Goal: Navigation & Orientation: Understand site structure

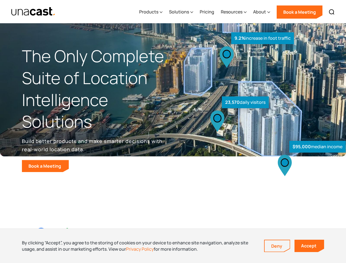
click at [173, 131] on div "$95,000 median income 23,570 daily visitors 9.2% increase in foot traffic" at bounding box center [257, 114] width 169 height 116
click at [237, 12] on div "Resources" at bounding box center [232, 11] width 22 height 7
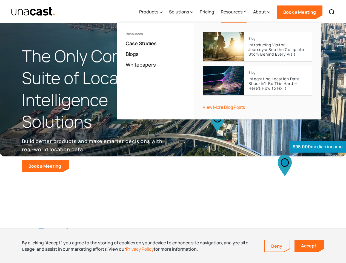
click at [152, 12] on div "Products" at bounding box center [148, 11] width 19 height 7
click at [182, 12] on div "Solutions" at bounding box center [179, 11] width 20 height 7
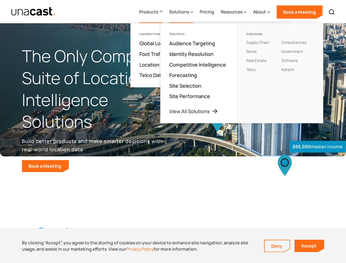
click at [234, 12] on div "Resources" at bounding box center [232, 11] width 22 height 7
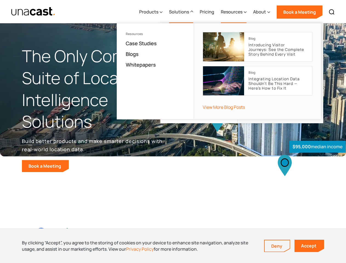
click at [262, 12] on div "About" at bounding box center [259, 11] width 13 height 7
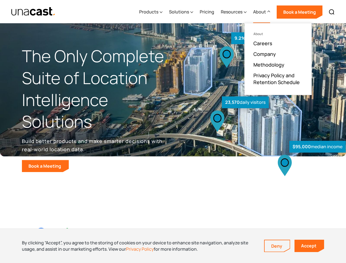
click at [332, 12] on img at bounding box center [331, 12] width 7 height 7
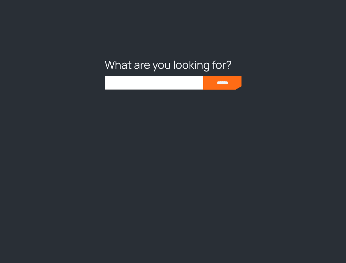
click at [173, 246] on div at bounding box center [173, 131] width 346 height 263
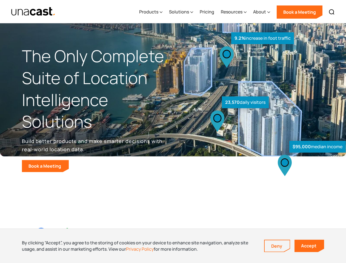
click at [277, 246] on link "Deny" at bounding box center [277, 246] width 25 height 12
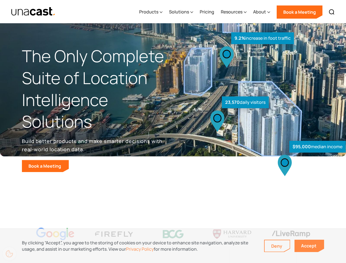
click at [309, 246] on link "Accept" at bounding box center [309, 246] width 30 height 12
